Goal: Task Accomplishment & Management: Use online tool/utility

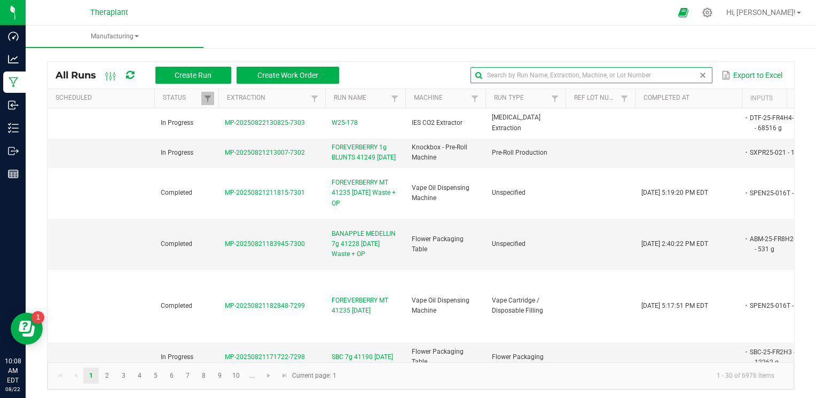
click at [676, 81] on input "text" at bounding box center [590, 75] width 241 height 16
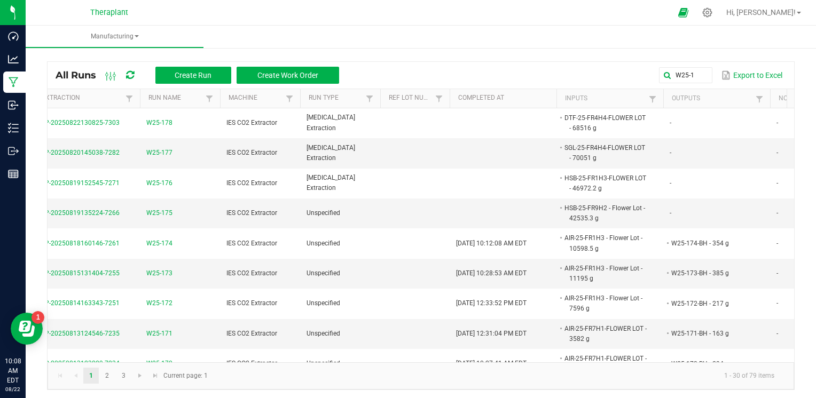
scroll to position [0, 156]
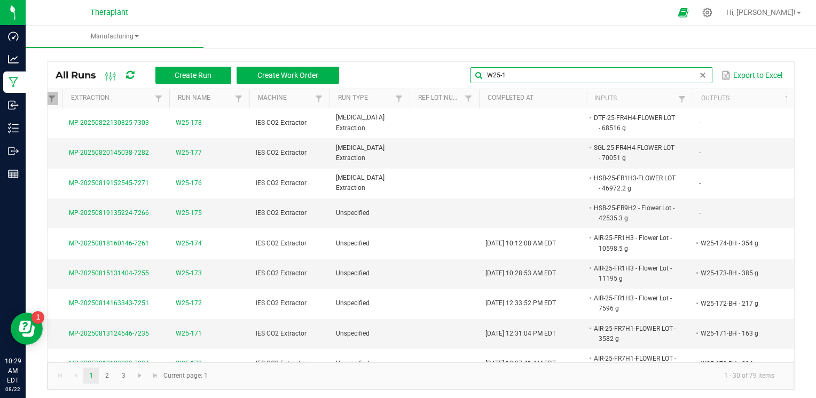
drag, startPoint x: 688, startPoint y: 71, endPoint x: 427, endPoint y: 52, distance: 262.2
click at [427, 52] on div "All Runs Create Run Create Work Order W25-1 Export to Excel Scheduled Status Ex…" at bounding box center [421, 223] width 790 height 356
type input "D25-090"
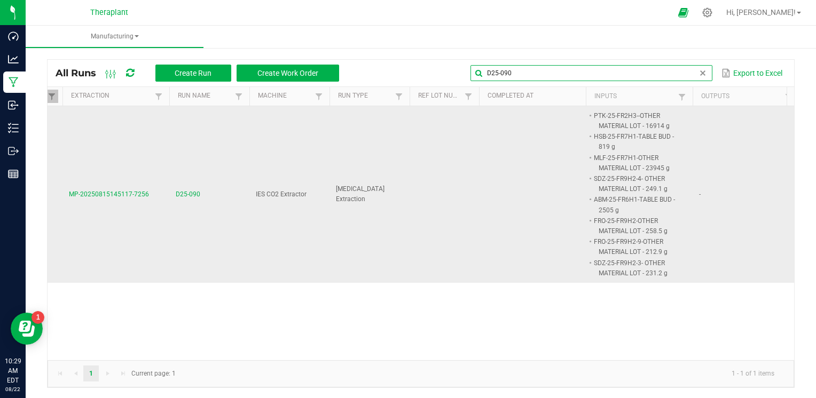
scroll to position [2, 0]
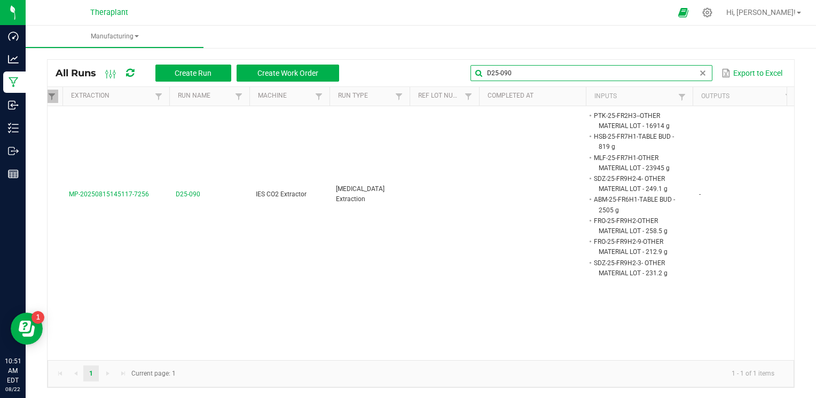
drag, startPoint x: 512, startPoint y: 70, endPoint x: 299, endPoint y: 88, distance: 214.3
click at [292, 93] on kendo-grid "All Runs Create Run Create Work Order D25-090 Export to Excel Scheduled Status …" at bounding box center [420, 223] width 747 height 329
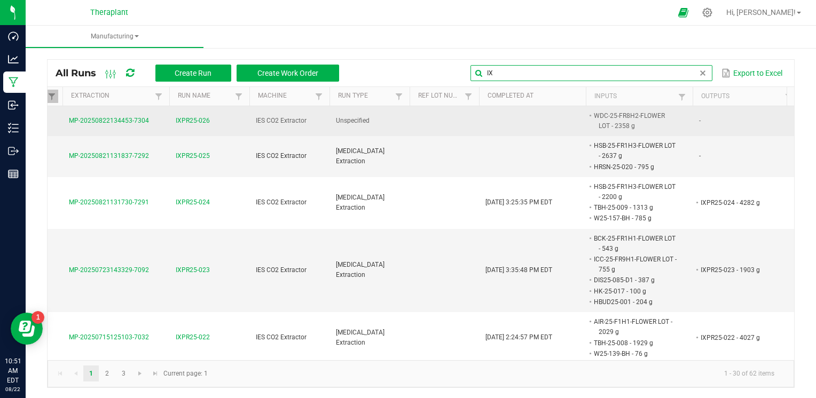
type input "IX"
click at [192, 120] on span "IXPR25-026" at bounding box center [193, 121] width 34 height 10
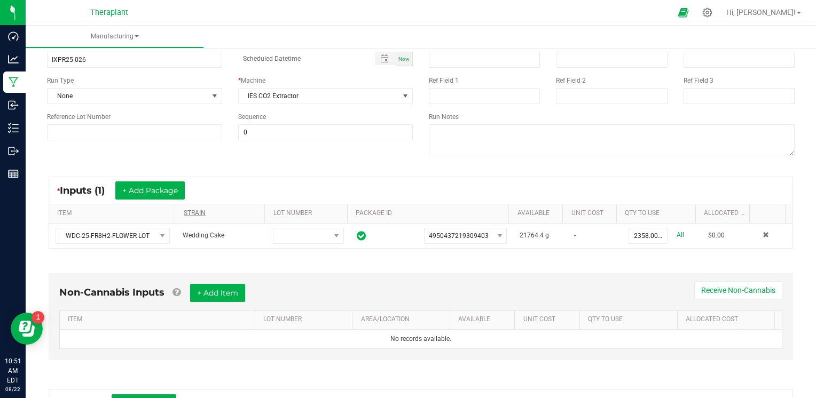
scroll to position [107, 0]
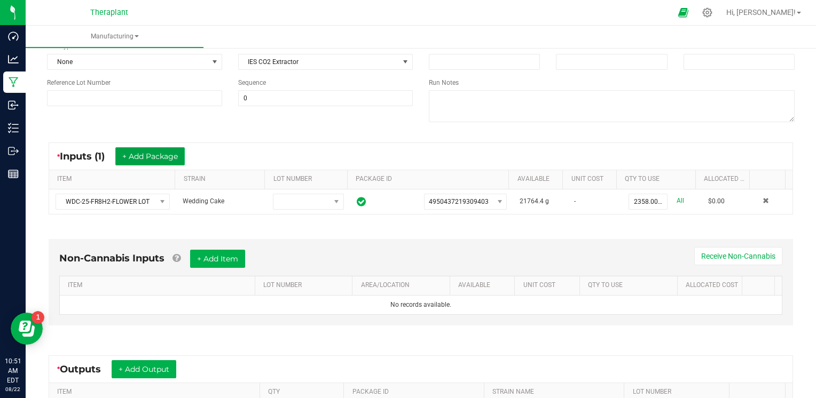
click at [163, 151] on button "+ Add Package" at bounding box center [149, 156] width 69 height 18
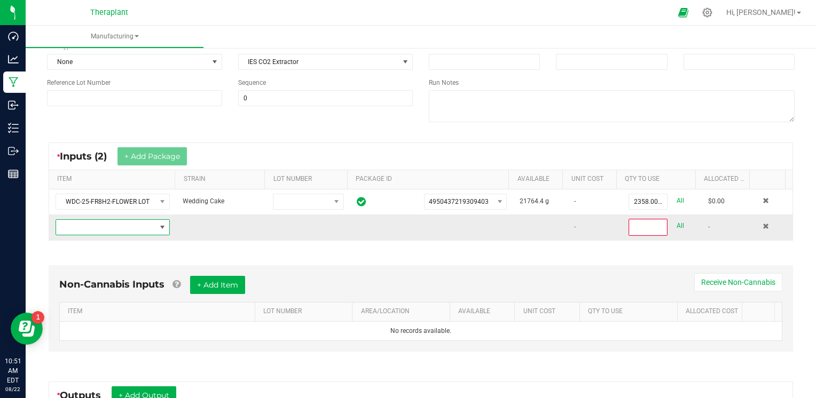
click at [143, 226] on span "NO DATA FOUND" at bounding box center [106, 227] width 100 height 15
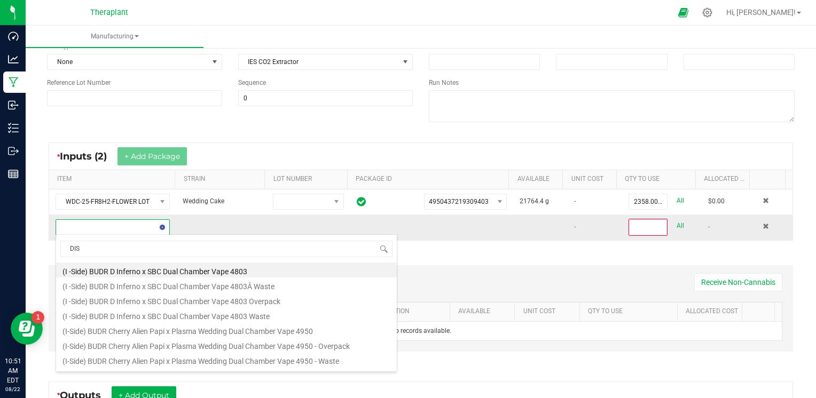
scroll to position [15, 110]
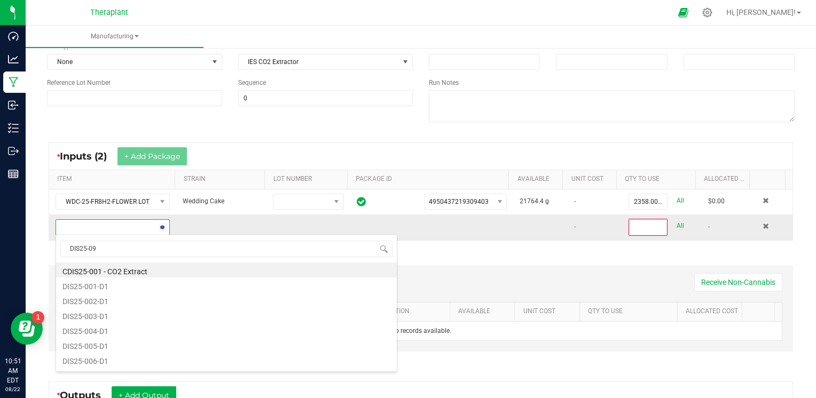
type input "DIS25-093"
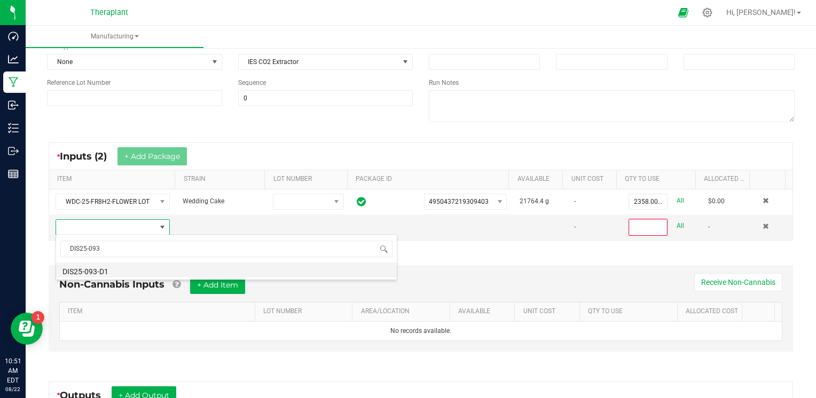
click at [122, 270] on li "DIS25-093-D1" at bounding box center [226, 270] width 341 height 15
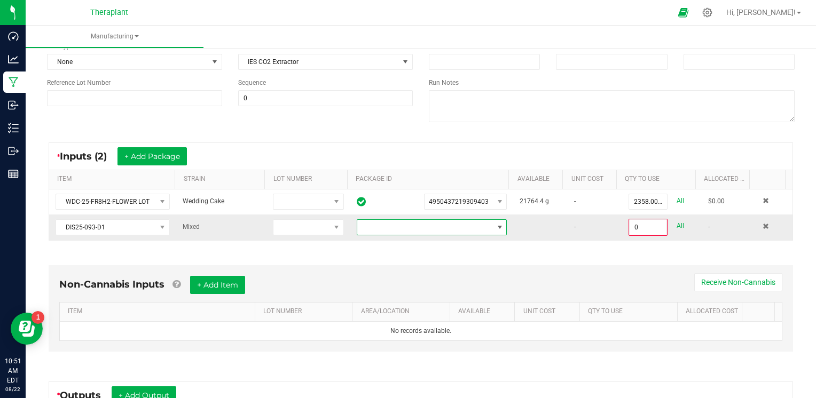
click at [396, 232] on span at bounding box center [425, 227] width 136 height 15
click at [391, 270] on li "3576834570206204" at bounding box center [423, 272] width 146 height 18
click at [636, 223] on input "0" at bounding box center [647, 227] width 37 height 15
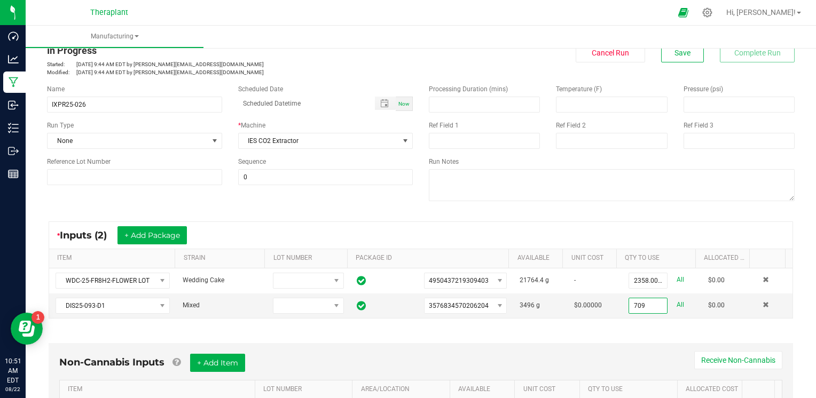
scroll to position [0, 0]
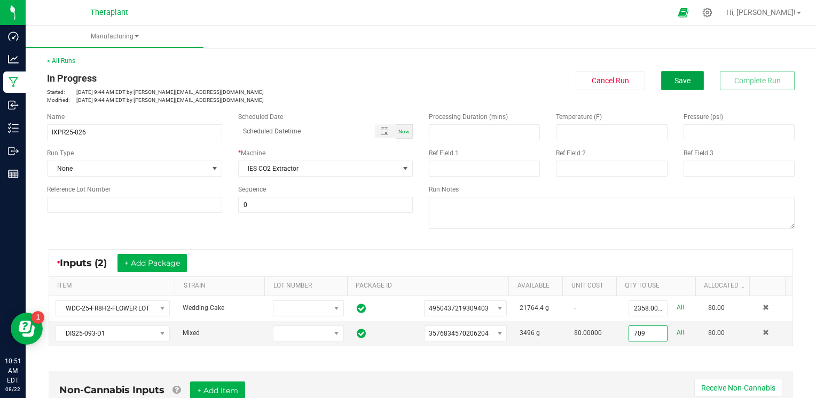
type input "709.0000 g"
click at [683, 84] on button "Save" at bounding box center [682, 80] width 43 height 19
click at [675, 78] on span "Save" at bounding box center [682, 80] width 16 height 9
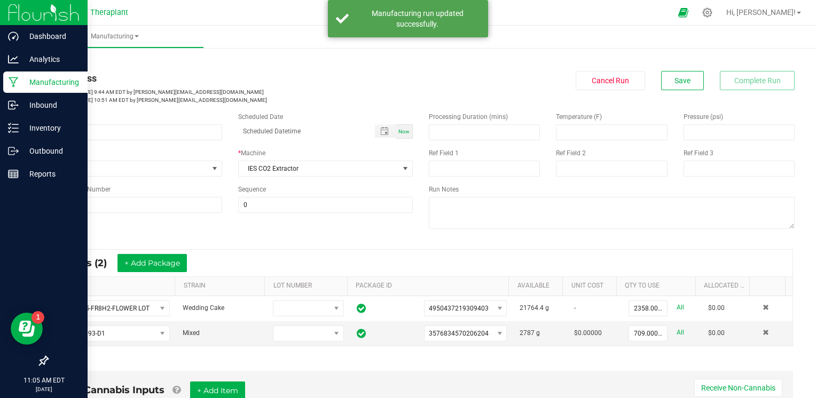
click at [28, 84] on p "Manufacturing" at bounding box center [51, 82] width 64 height 13
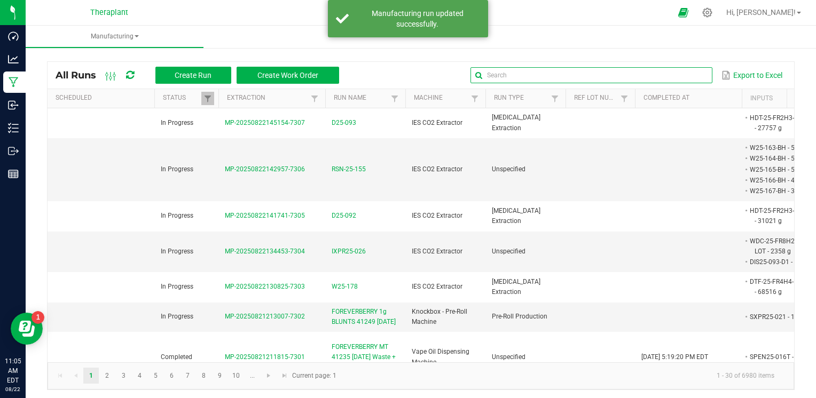
click at [679, 75] on input "text" at bounding box center [590, 75] width 241 height 16
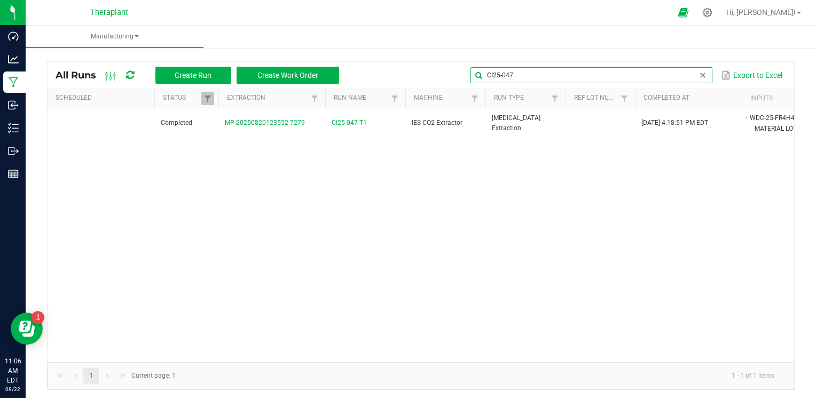
type input "CI25-047"
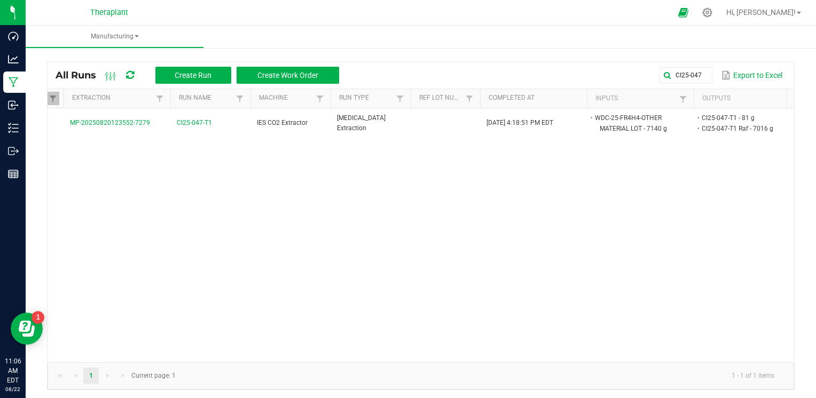
scroll to position [0, 181]
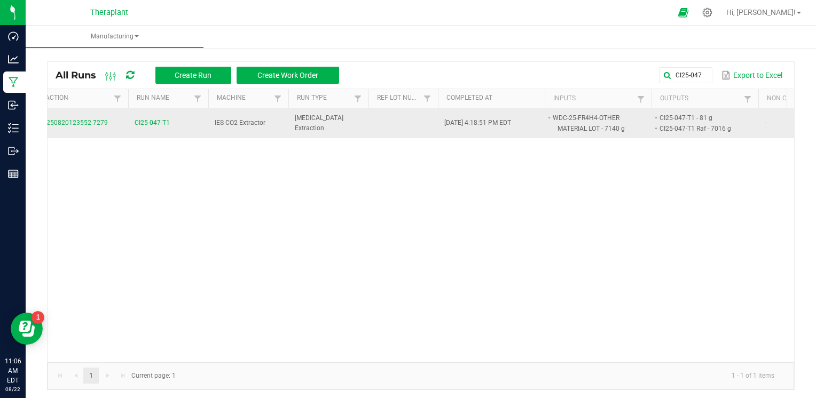
click at [156, 122] on span "CI25-047-T1" at bounding box center [152, 123] width 35 height 10
